Goal: Task Accomplishment & Management: Use online tool/utility

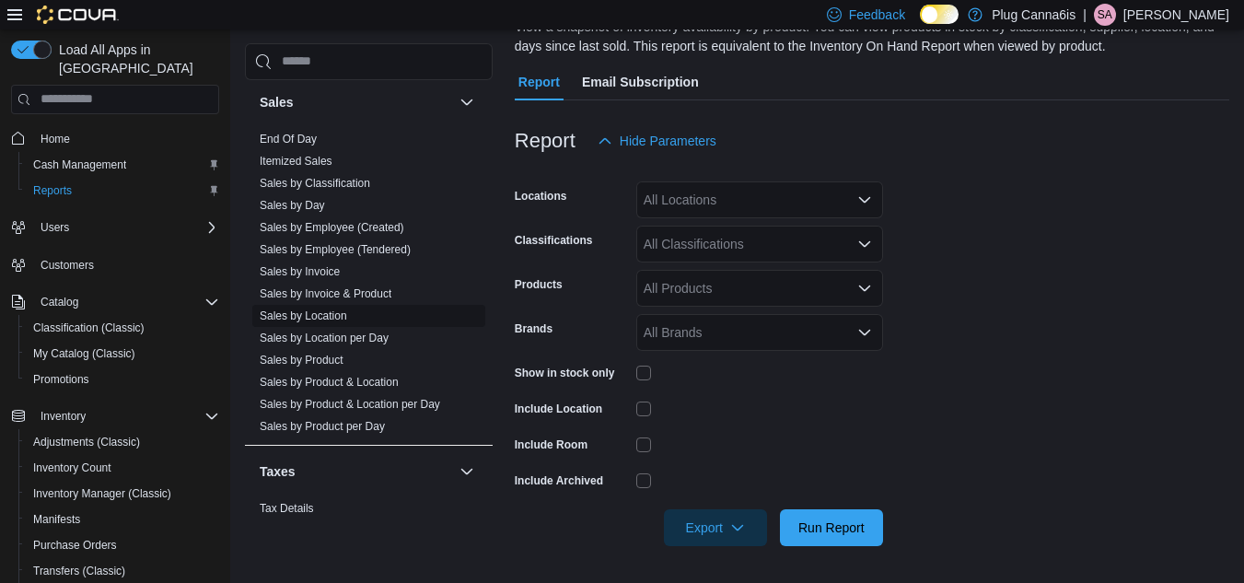
scroll to position [1289, 0]
click at [291, 138] on link "End Of Day" at bounding box center [288, 137] width 57 height 13
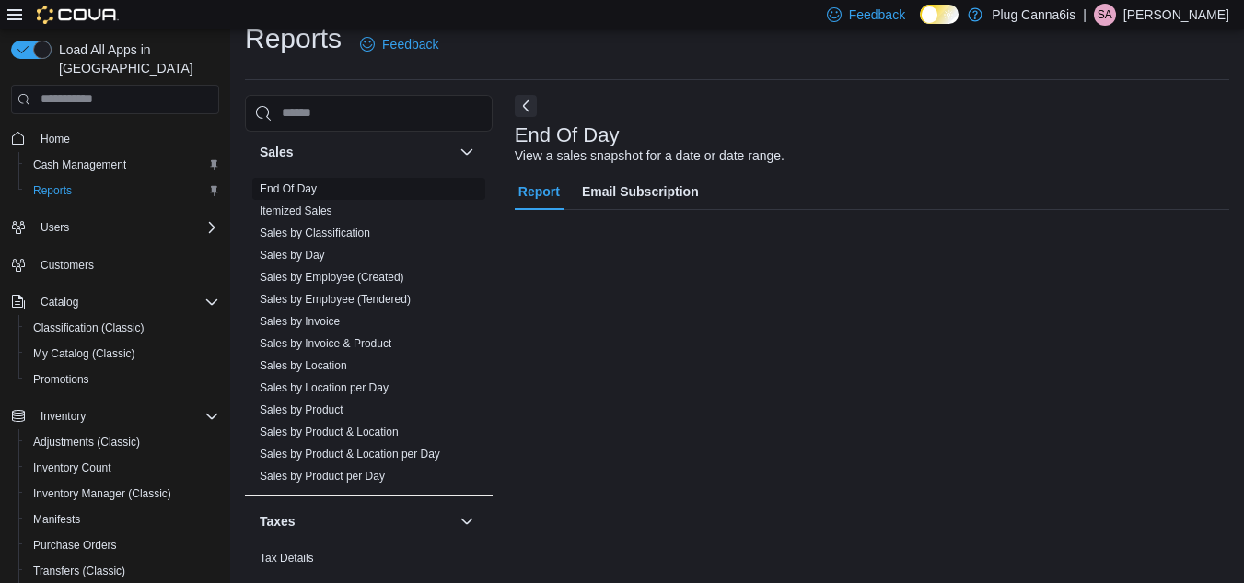
scroll to position [24, 0]
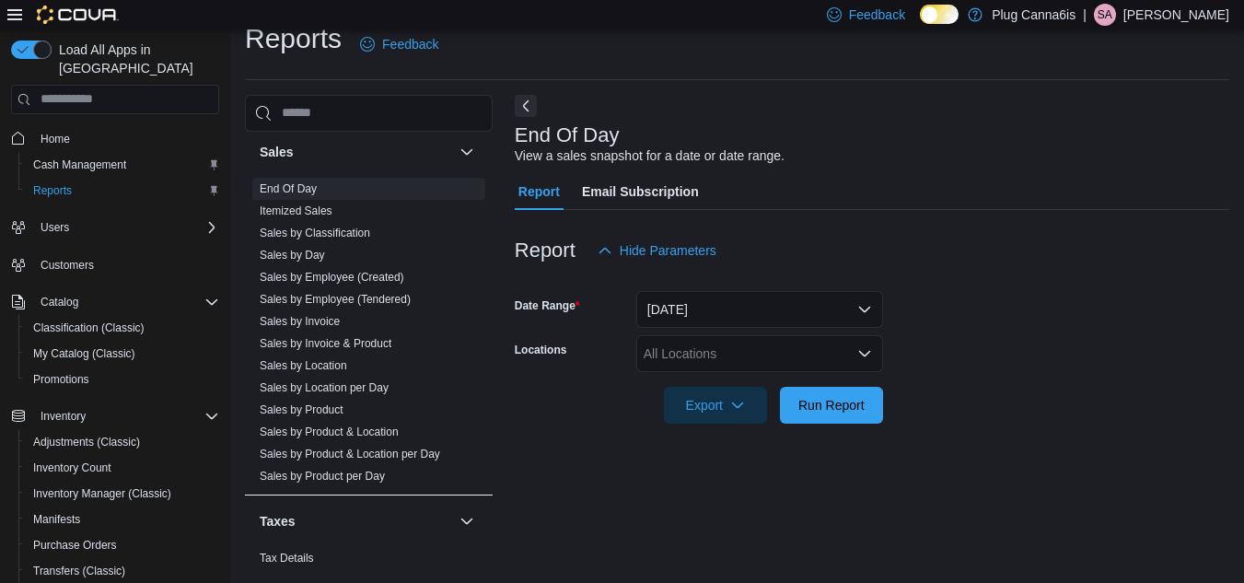
click at [862, 353] on icon "Open list of options" at bounding box center [864, 353] width 11 height 6
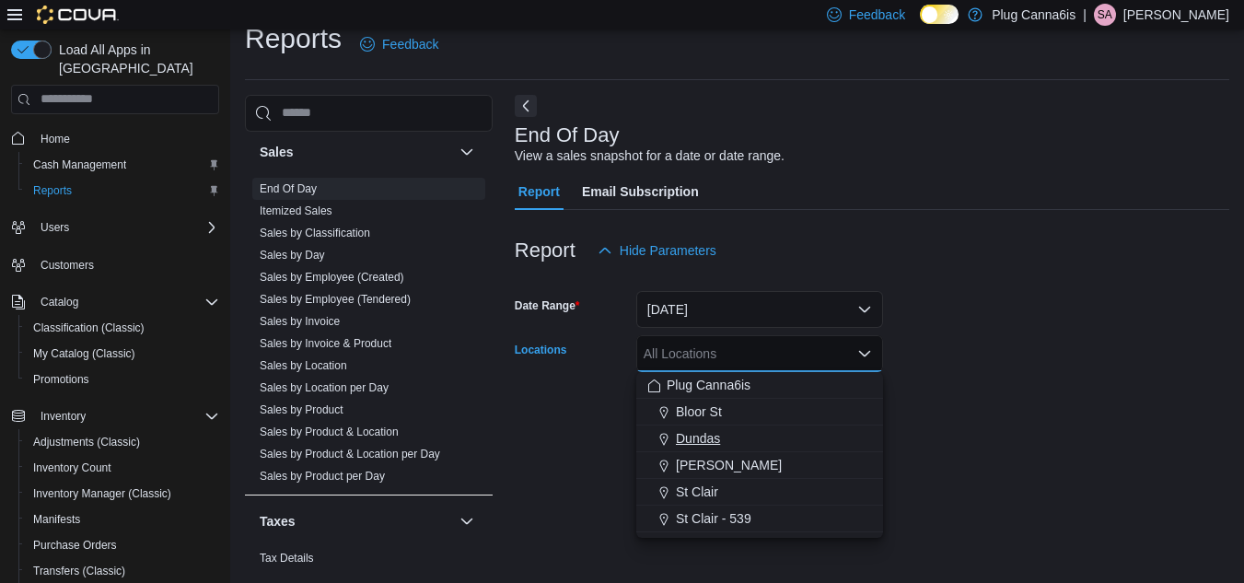
click at [692, 443] on span "Dundas" at bounding box center [698, 438] width 44 height 18
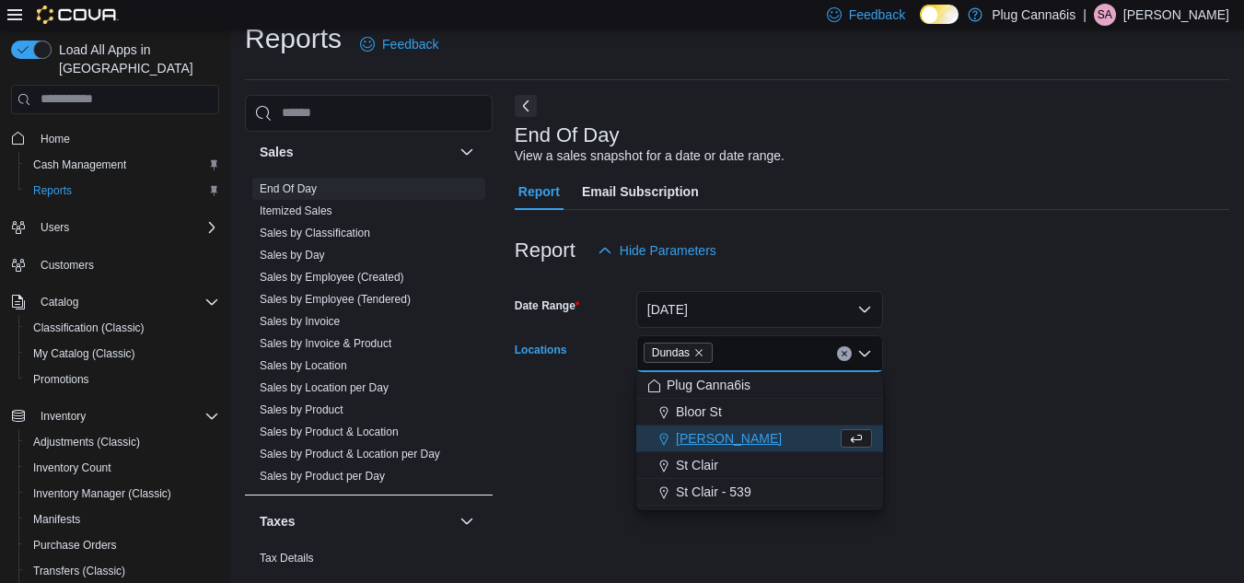
click at [893, 416] on form "Date Range [DATE] Locations Dundas Combo box. Selected. [GEOGRAPHIC_DATA]. Pres…" at bounding box center [872, 346] width 715 height 155
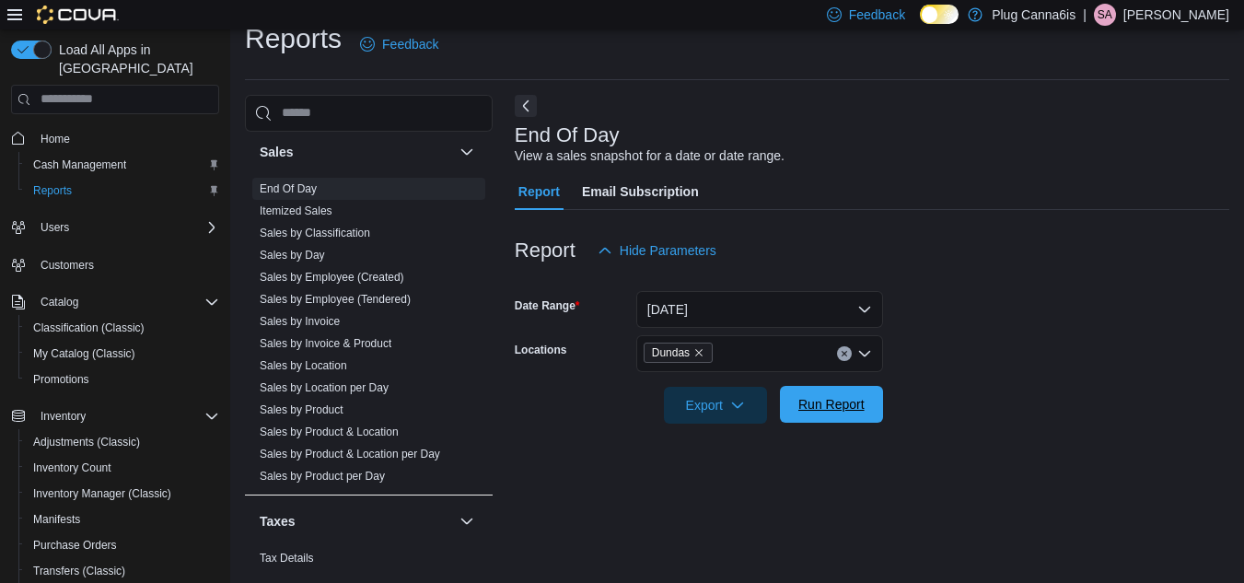
click at [852, 405] on span "Run Report" at bounding box center [831, 404] width 66 height 18
